Goal: Find specific page/section: Find specific page/section

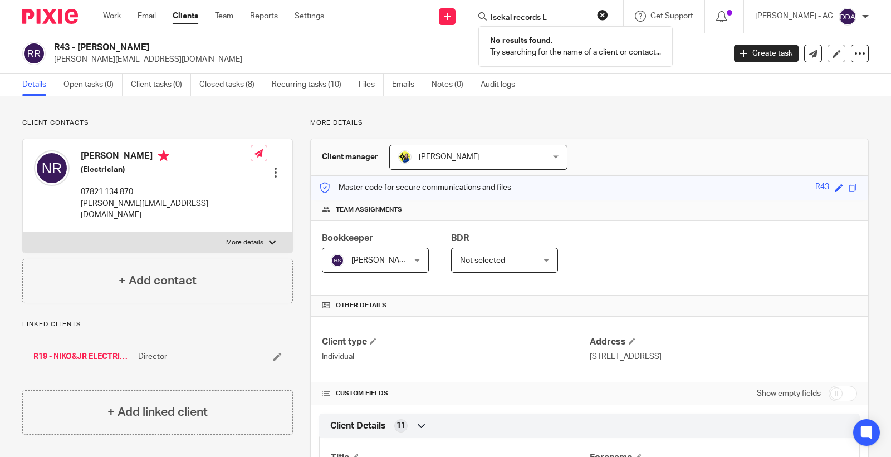
type input "Isekai records L"
drag, startPoint x: 564, startPoint y: 18, endPoint x: 240, endPoint y: 37, distance: 324.6
click at [242, 37] on body "Work Email Clients Team Reports Settings Work Email Clients Team Reports Settin…" at bounding box center [445, 228] width 891 height 457
paste input "Brass Monkeys Mus"
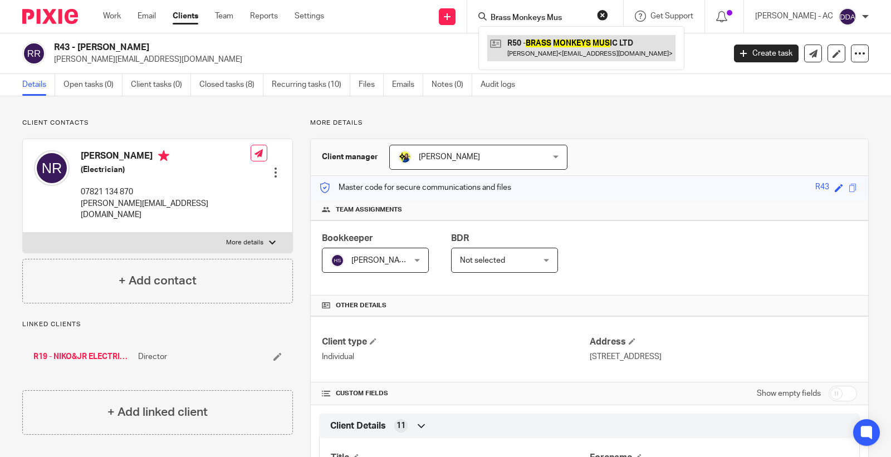
type input "Brass Monkeys Mus"
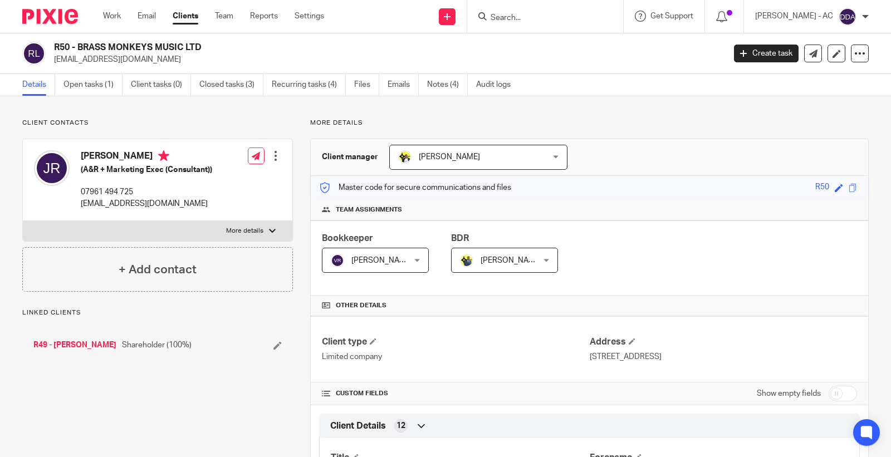
click at [58, 43] on h2 "R50 - BRASS MONKEYS MUSIC LTD" at bounding box center [319, 48] width 531 height 12
click at [59, 42] on h2 "R50 - BRASS MONKEYS MUSIC LTD" at bounding box center [319, 48] width 531 height 12
copy h2 "R50"
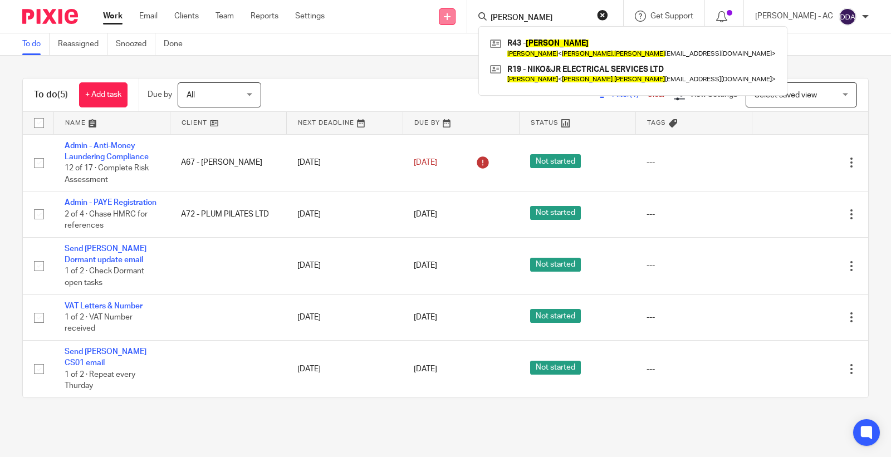
drag, startPoint x: 574, startPoint y: 20, endPoint x: 464, endPoint y: 21, distance: 109.7
click at [468, 20] on div "Send new email Create task Add client Request signature NICHOLAS REID R43 - NIC…" at bounding box center [616, 16] width 550 height 33
paste input "Sunner Hudds Ltd"
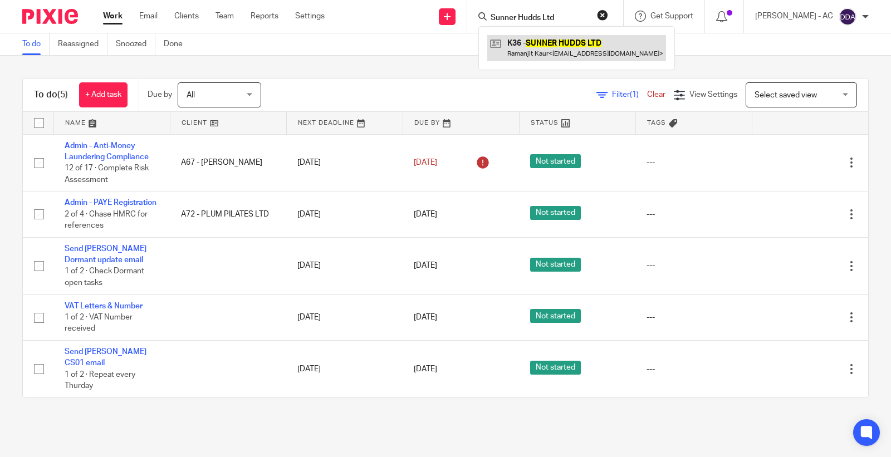
type input "Sunner Hudds Ltd"
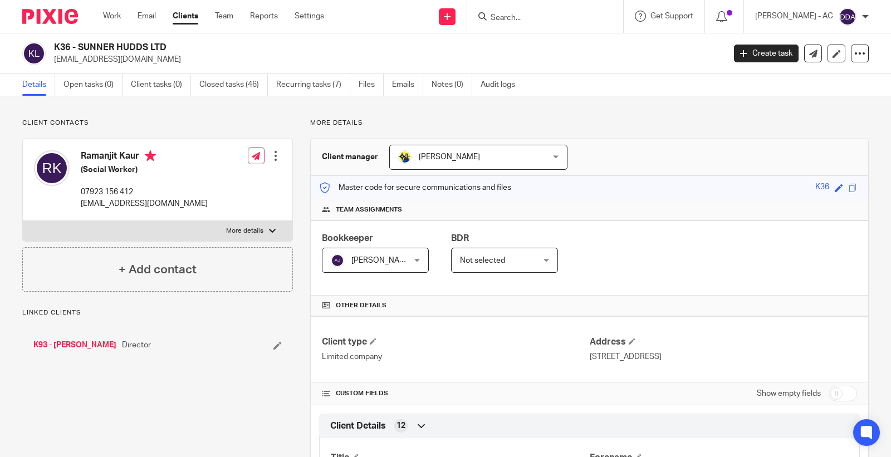
drag, startPoint x: 145, startPoint y: 57, endPoint x: 55, endPoint y: 61, distance: 90.3
click at [55, 61] on p "ramank94@outlook.com" at bounding box center [385, 59] width 663 height 11
copy p "ramank94@outlook.com"
